Goal: Information Seeking & Learning: Learn about a topic

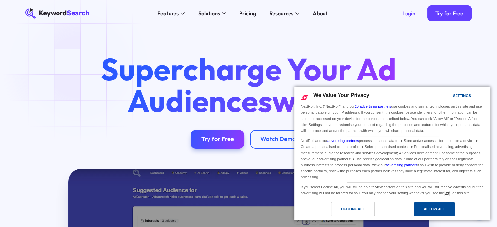
click at [423, 211] on div "Allow All" at bounding box center [433, 208] width 21 height 7
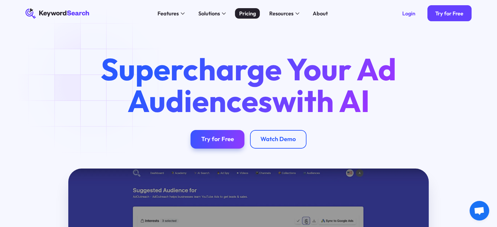
click at [252, 13] on div "Pricing" at bounding box center [247, 13] width 17 height 8
click at [252, 15] on div "Pricing" at bounding box center [247, 13] width 17 height 8
